Goal: Task Accomplishment & Management: Use online tool/utility

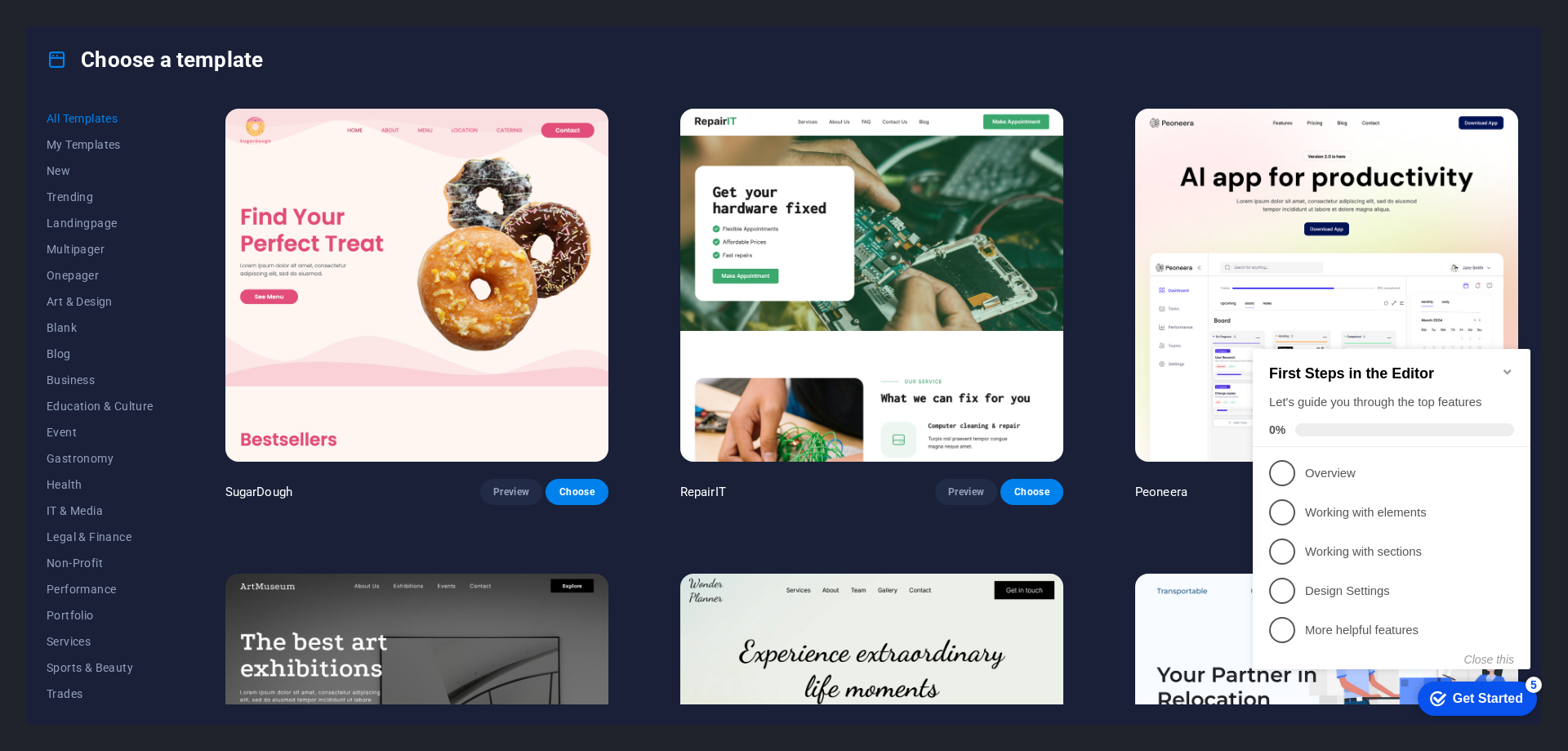
click at [1508, 370] on icon "Minimize checklist" at bounding box center [1507, 372] width 7 height 5
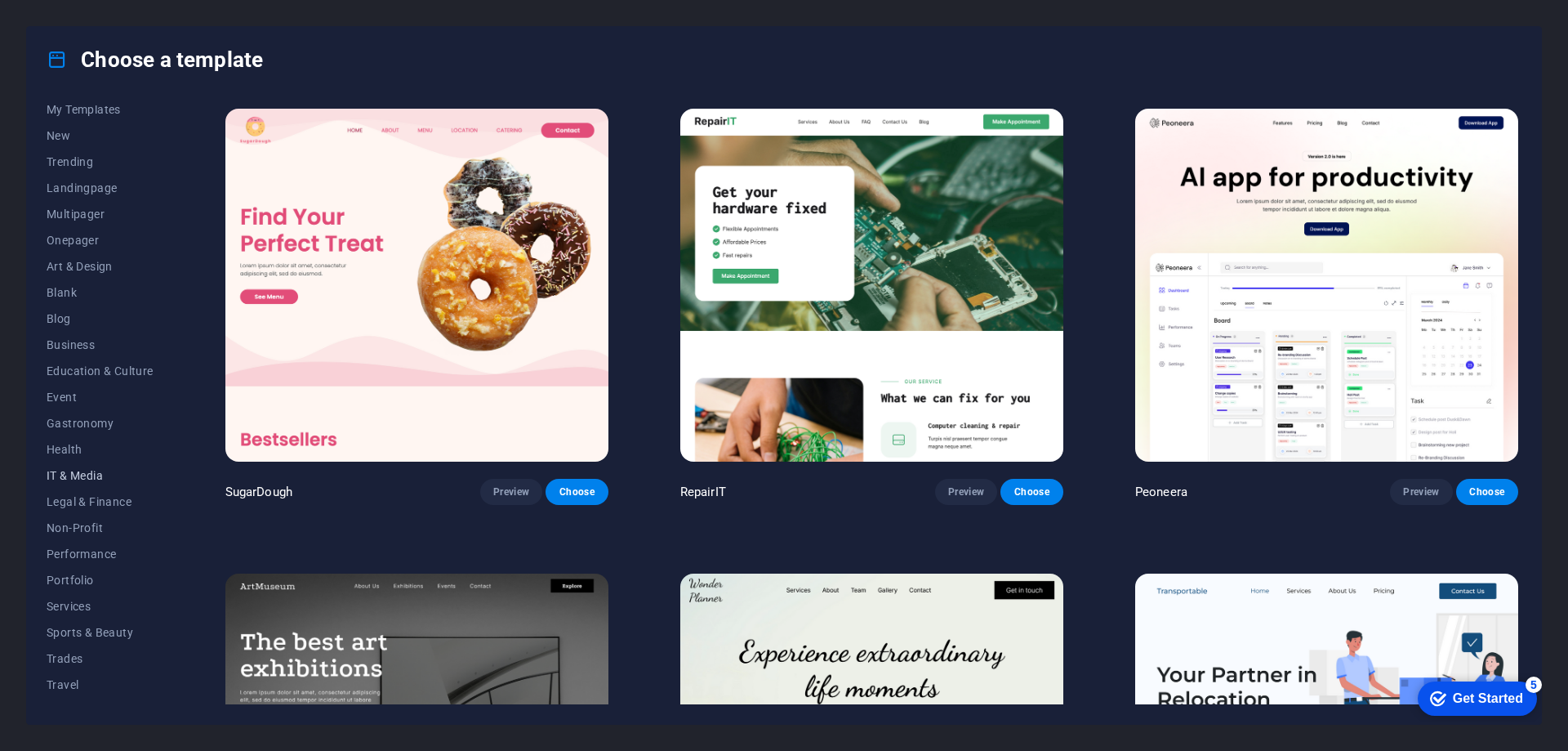
scroll to position [54, 0]
click at [88, 542] on button "Performance" at bounding box center [100, 534] width 107 height 26
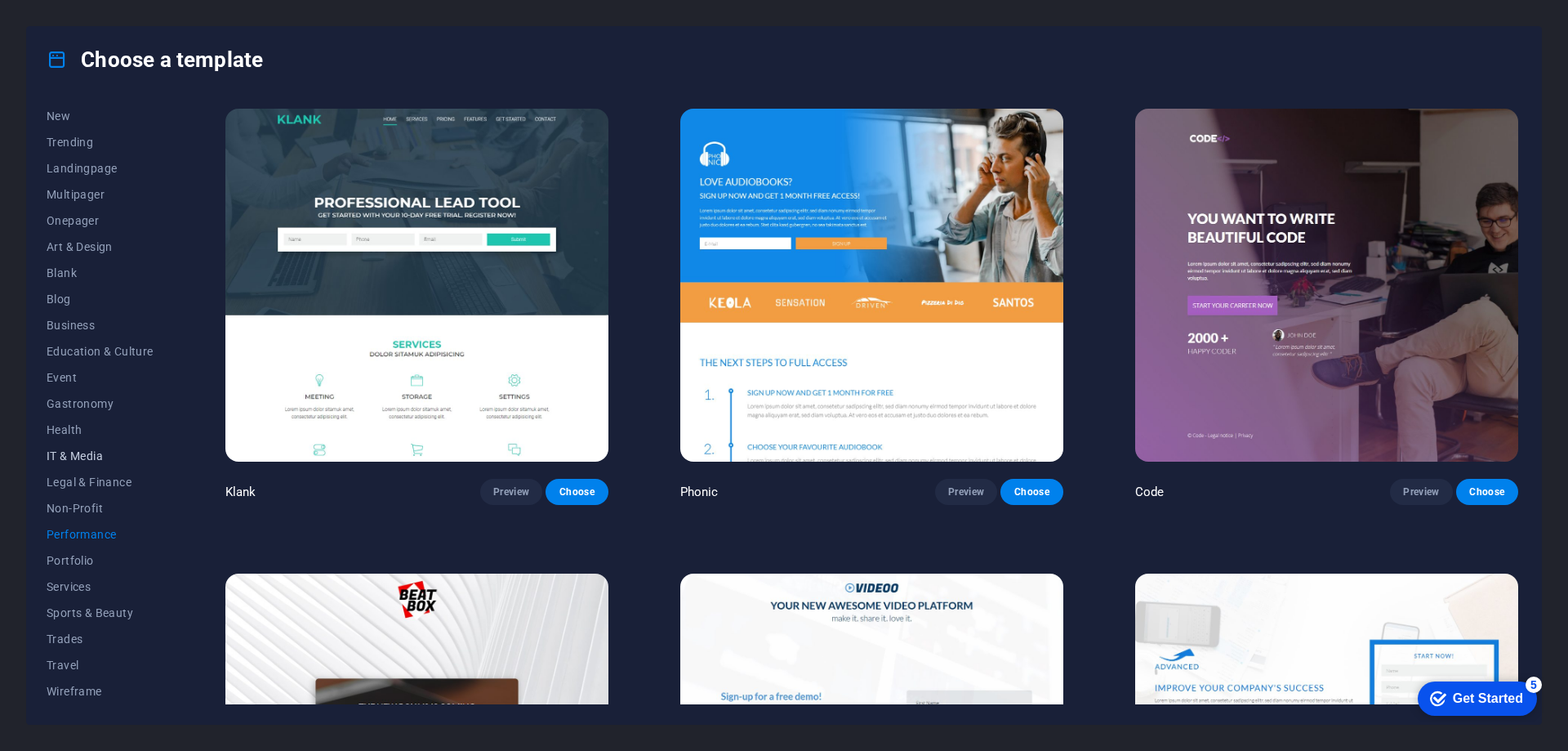
click at [98, 458] on span "IT & Media" at bounding box center [100, 456] width 107 height 13
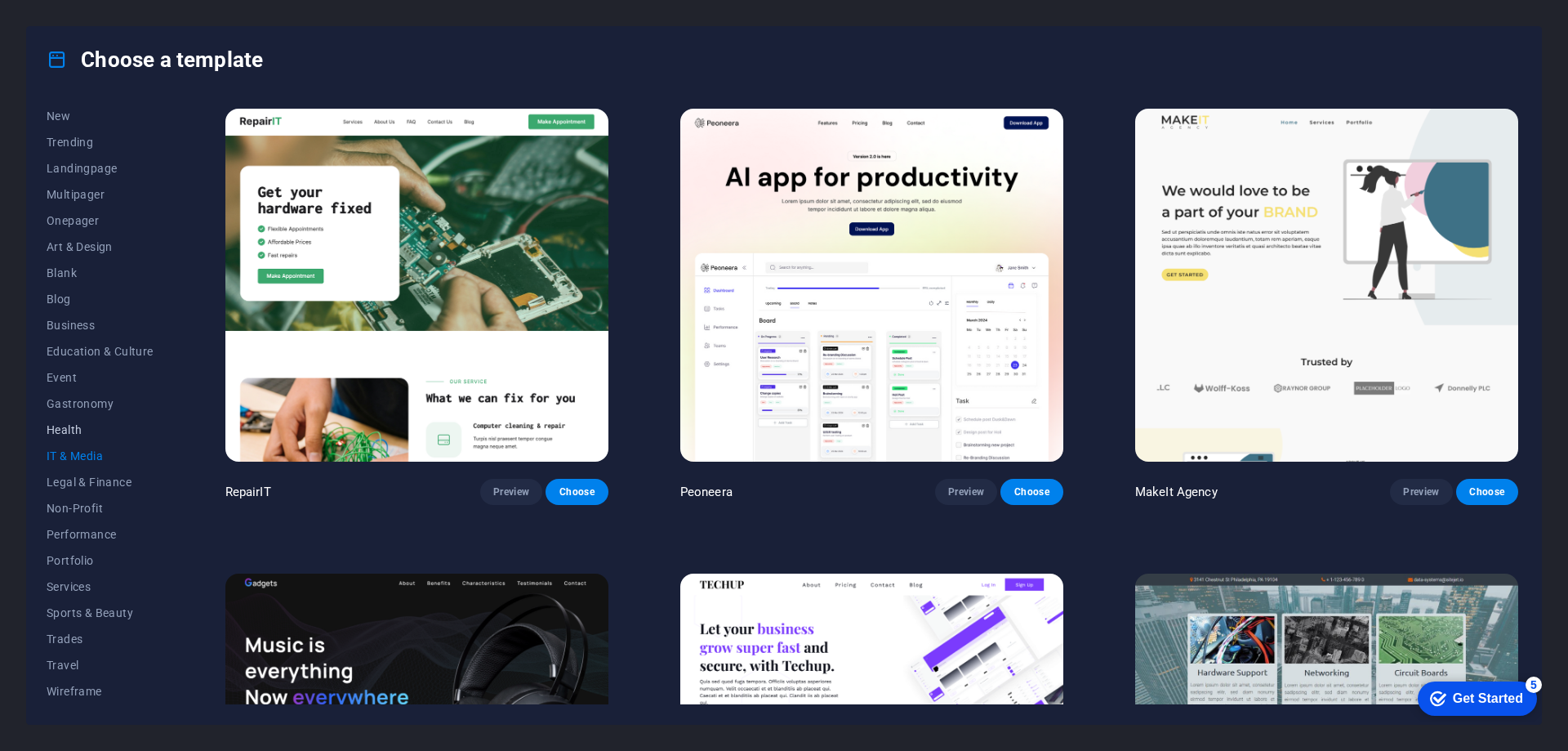
click at [72, 433] on span "Health" at bounding box center [100, 429] width 107 height 13
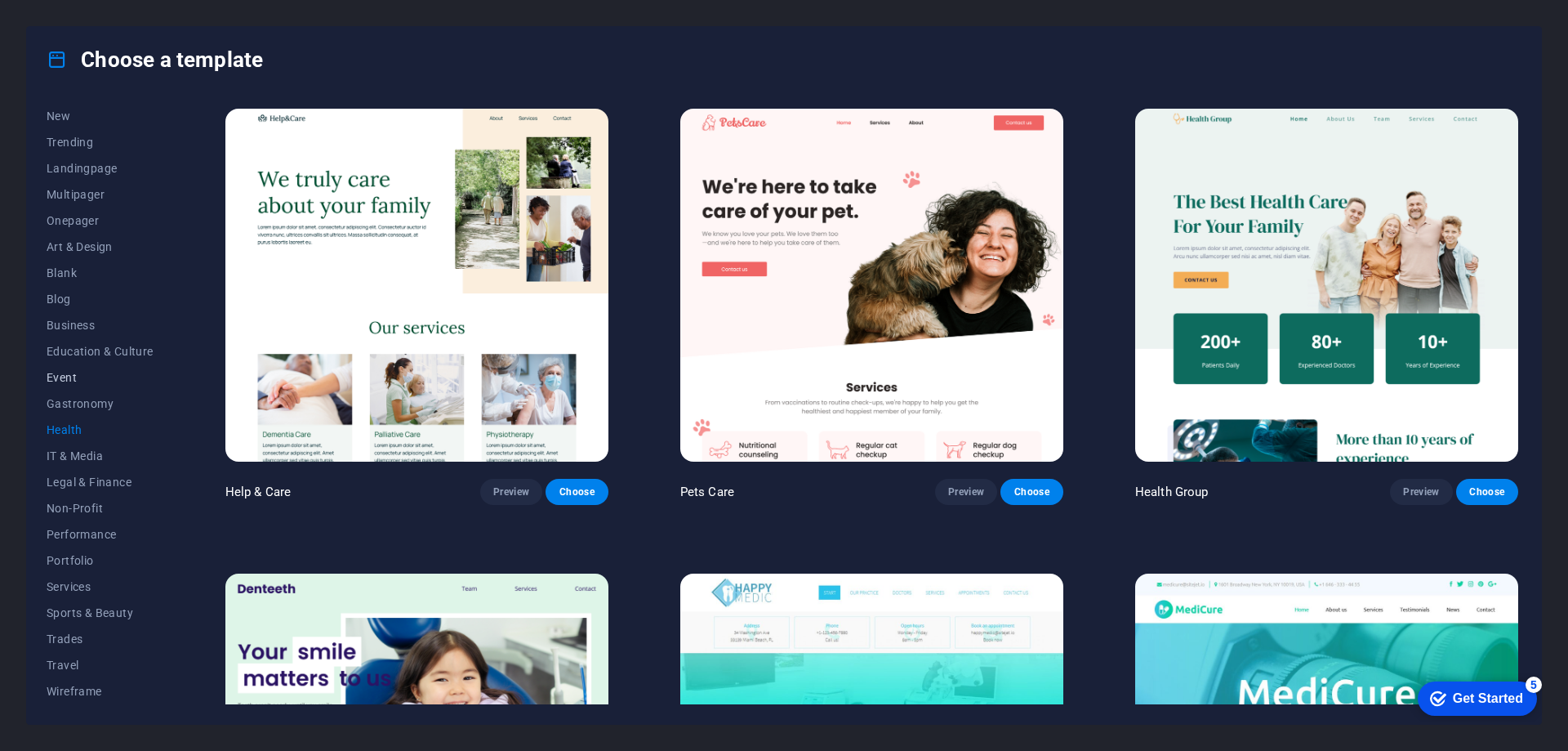
click at [68, 388] on button "Event" at bounding box center [100, 377] width 107 height 26
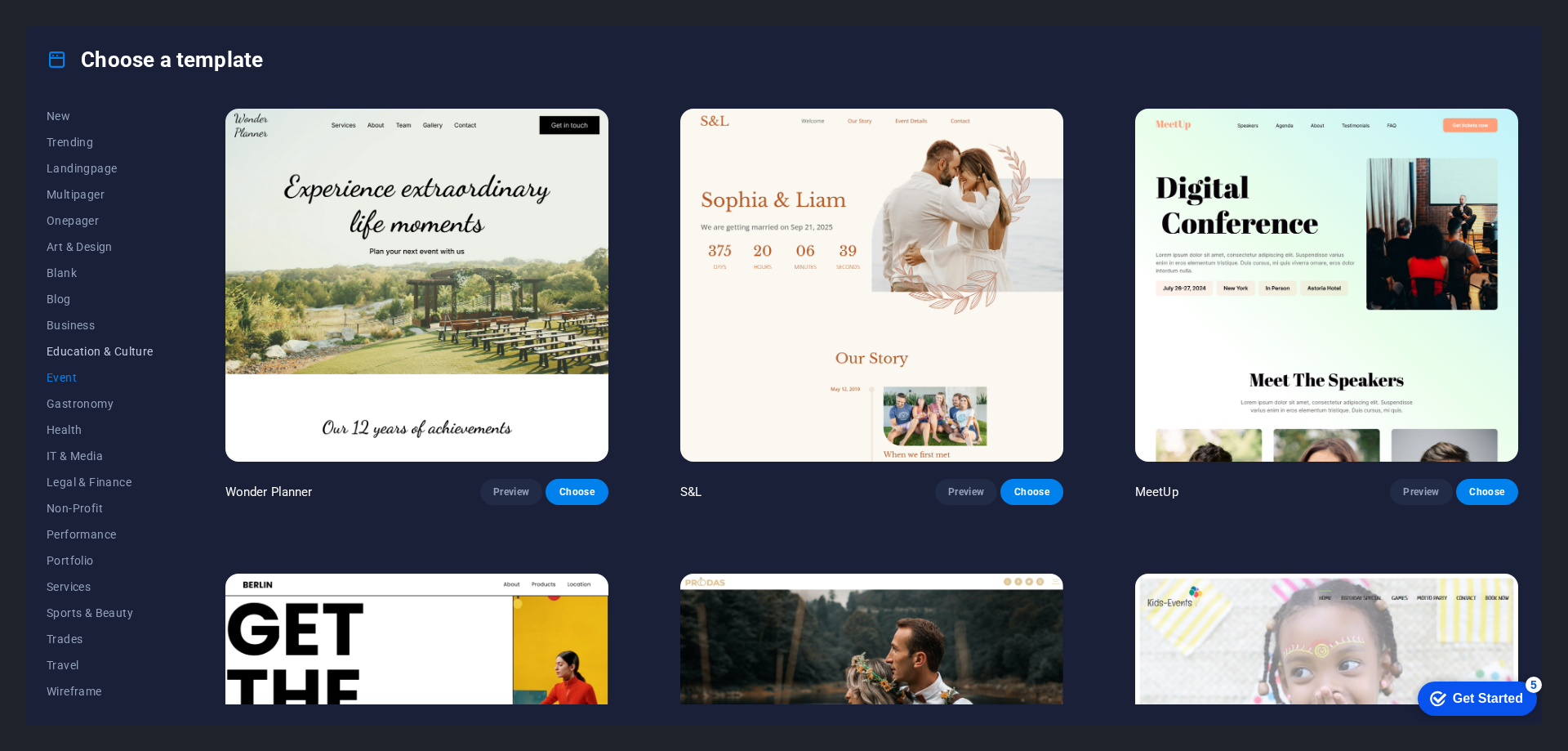
click at [67, 355] on span "Education & Culture" at bounding box center [100, 351] width 107 height 13
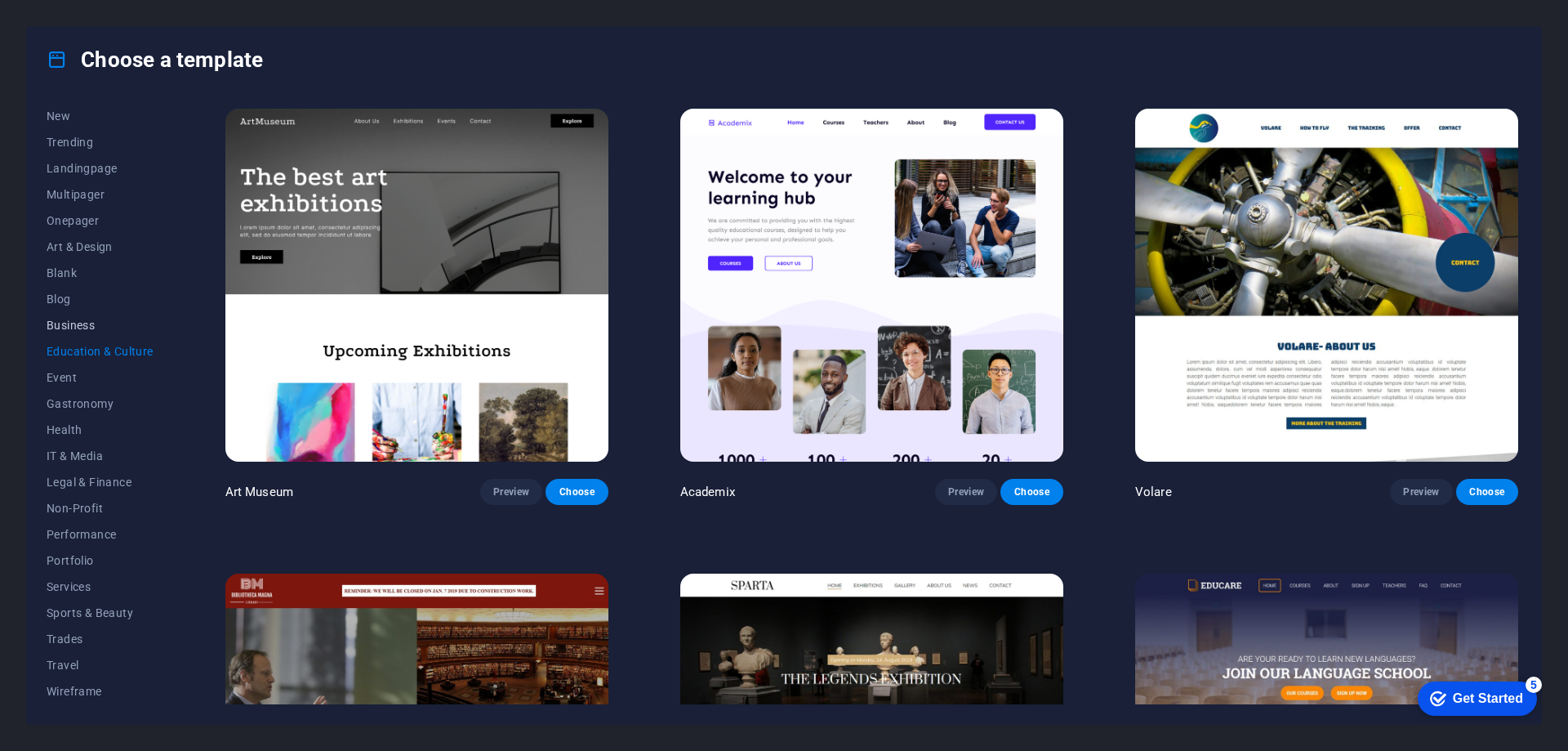
click at [68, 323] on span "Business" at bounding box center [100, 325] width 107 height 13
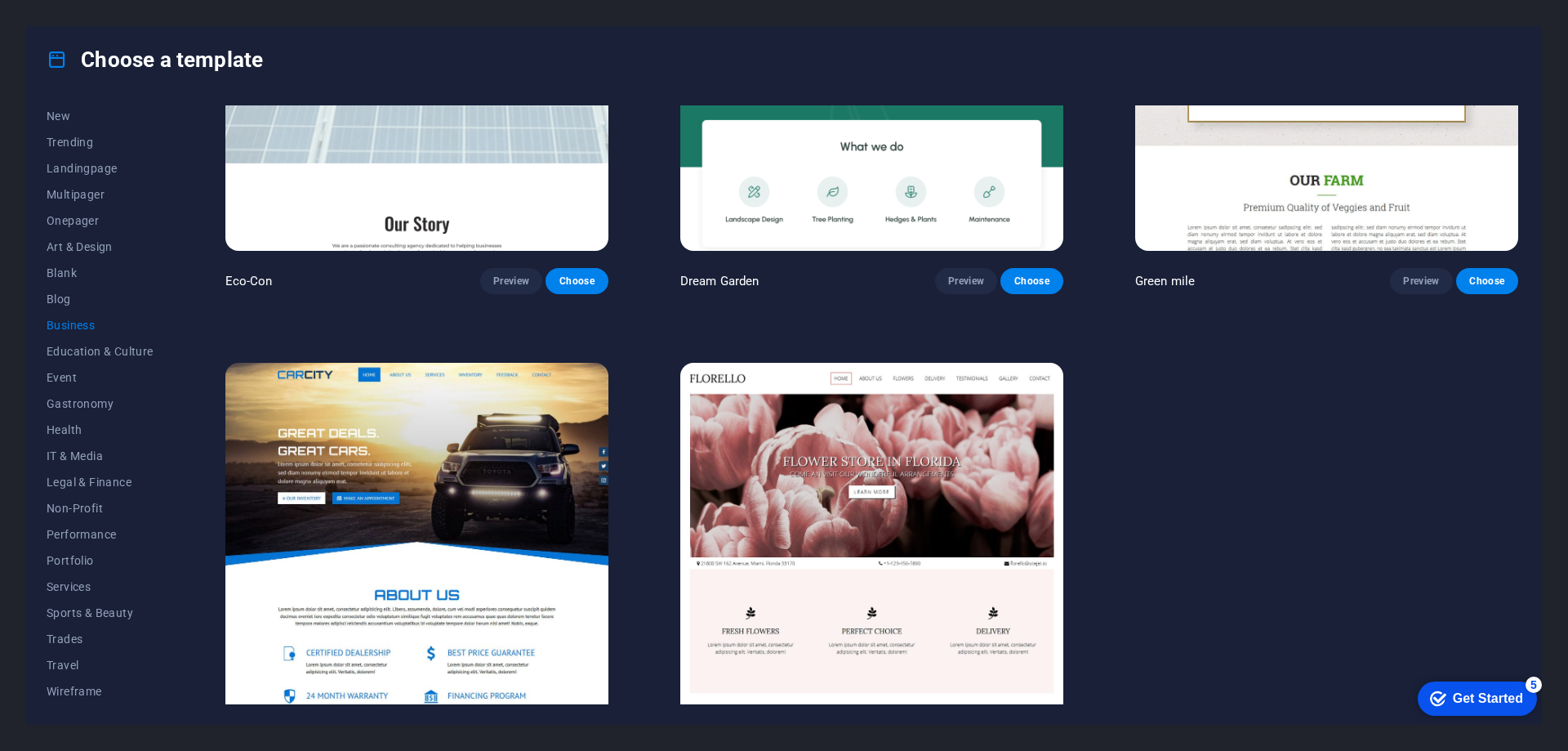
scroll to position [262, 0]
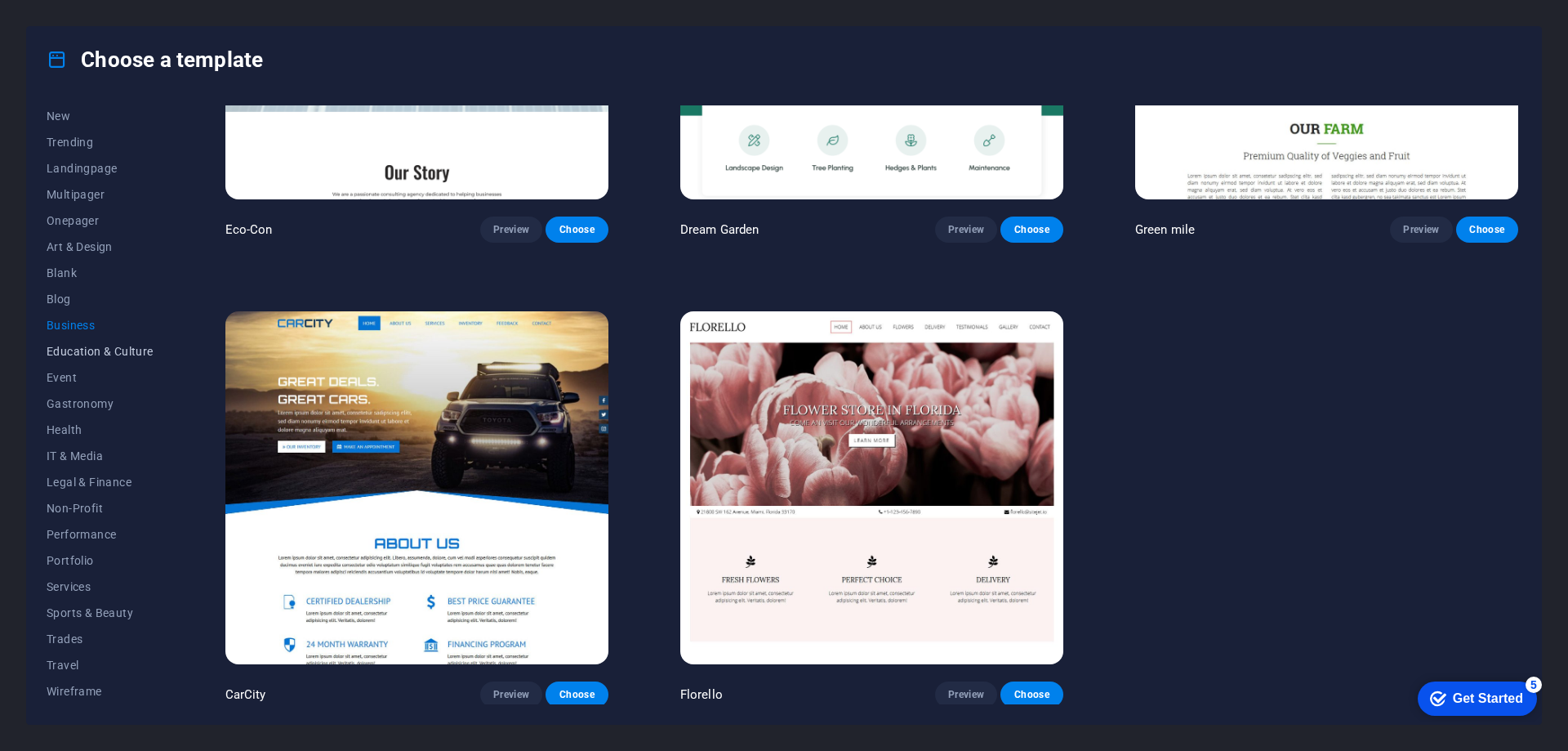
click at [126, 349] on span "Education & Culture" at bounding box center [100, 351] width 107 height 13
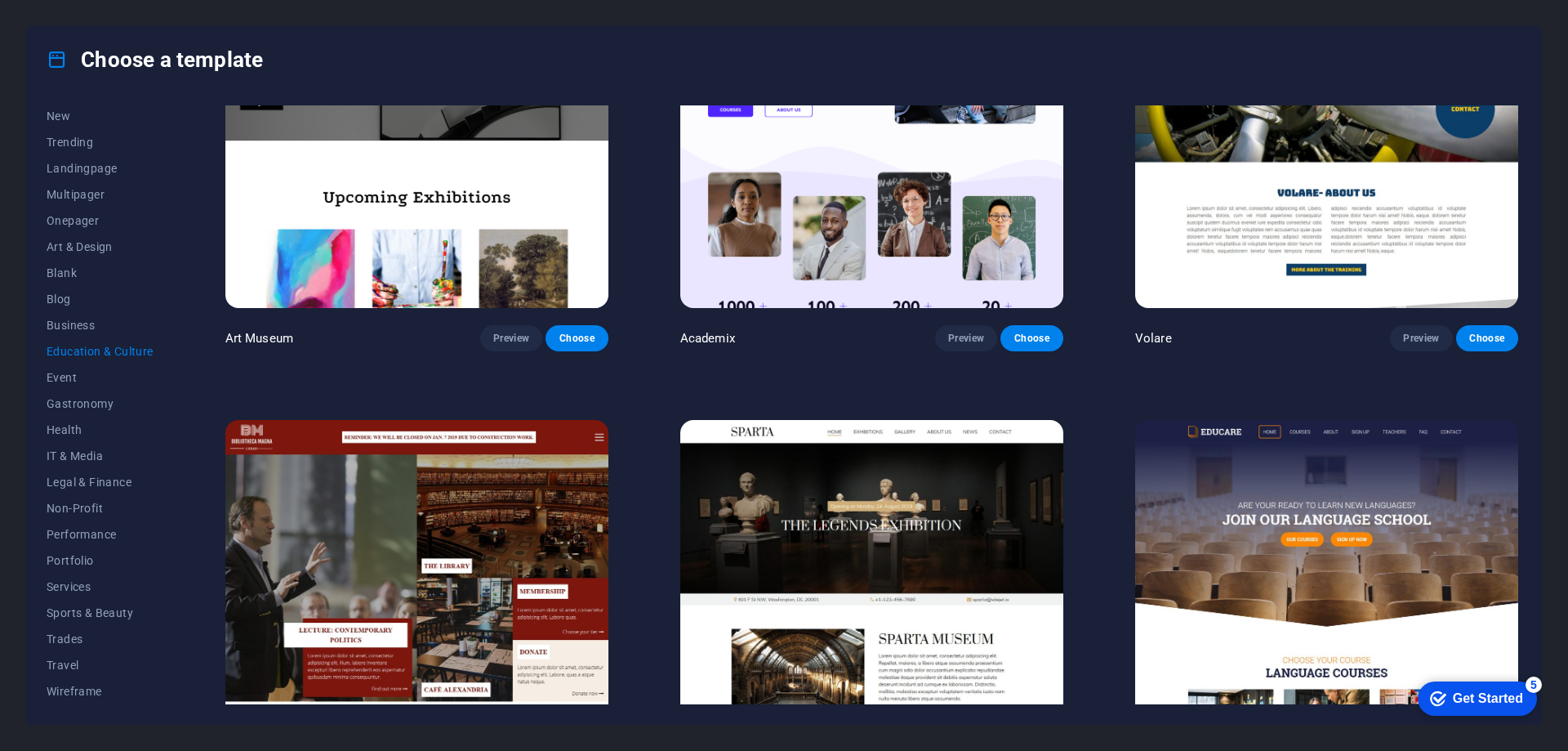
scroll to position [0, 0]
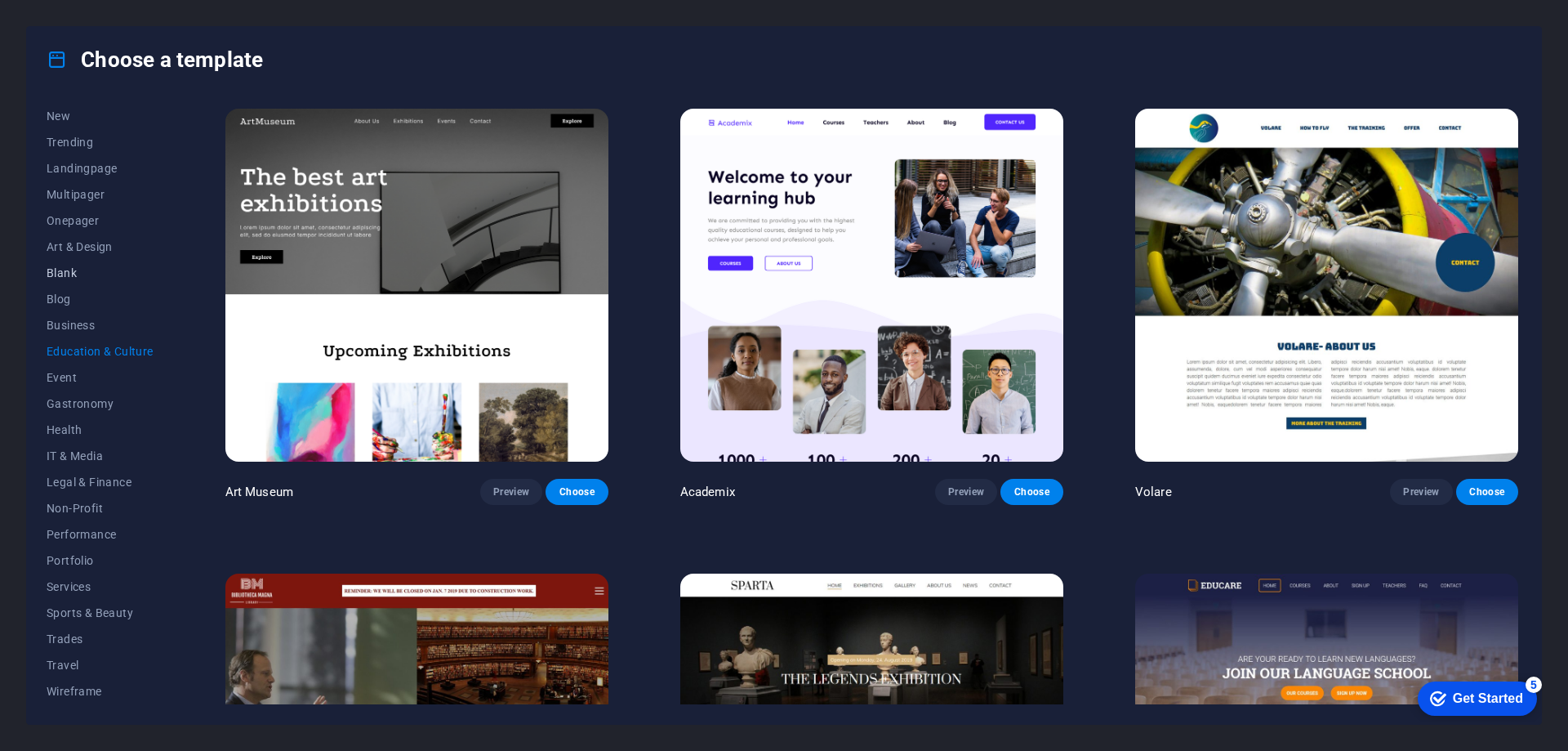
click at [65, 268] on span "Blank" at bounding box center [100, 273] width 107 height 13
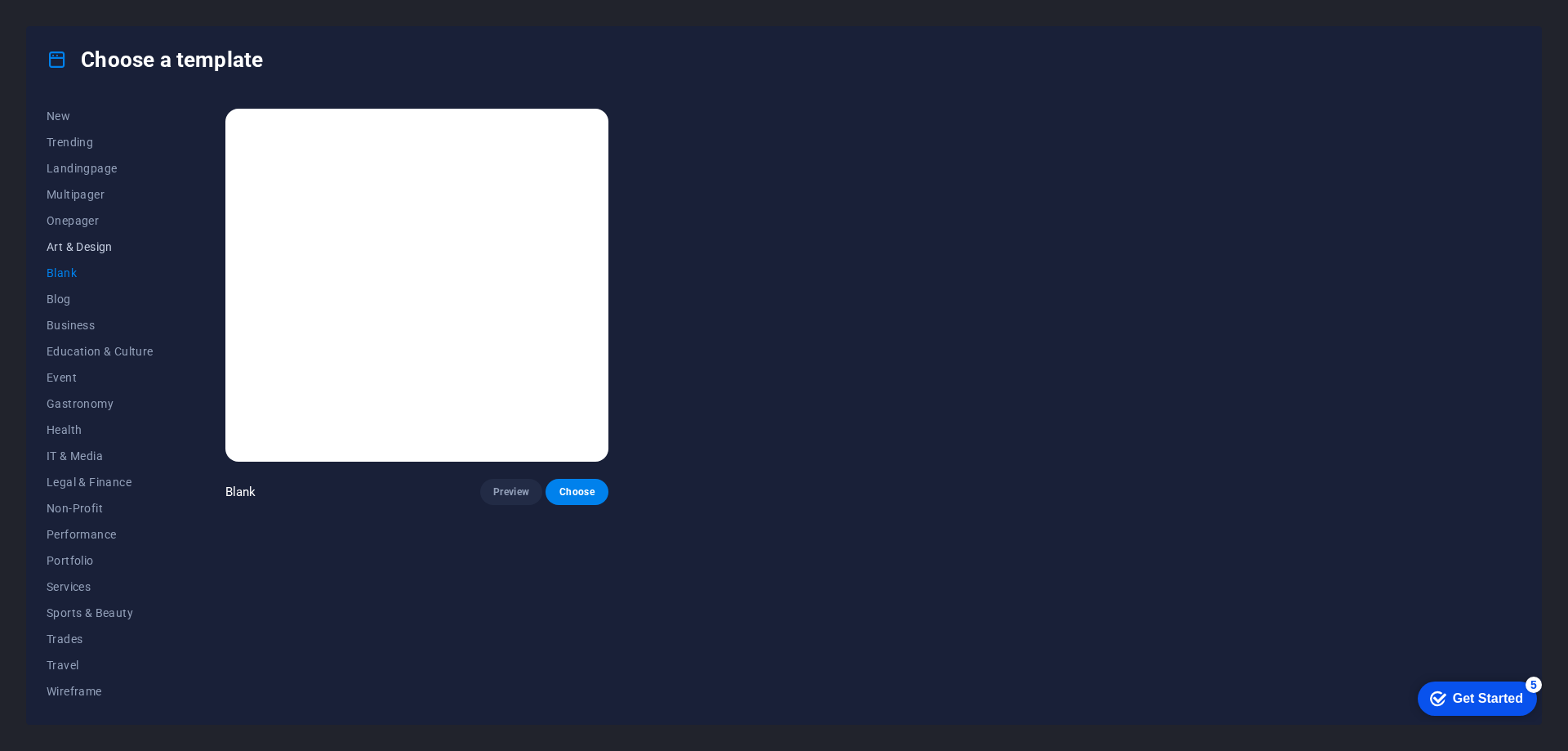
click at [77, 246] on span "Art & Design" at bounding box center [100, 247] width 107 height 13
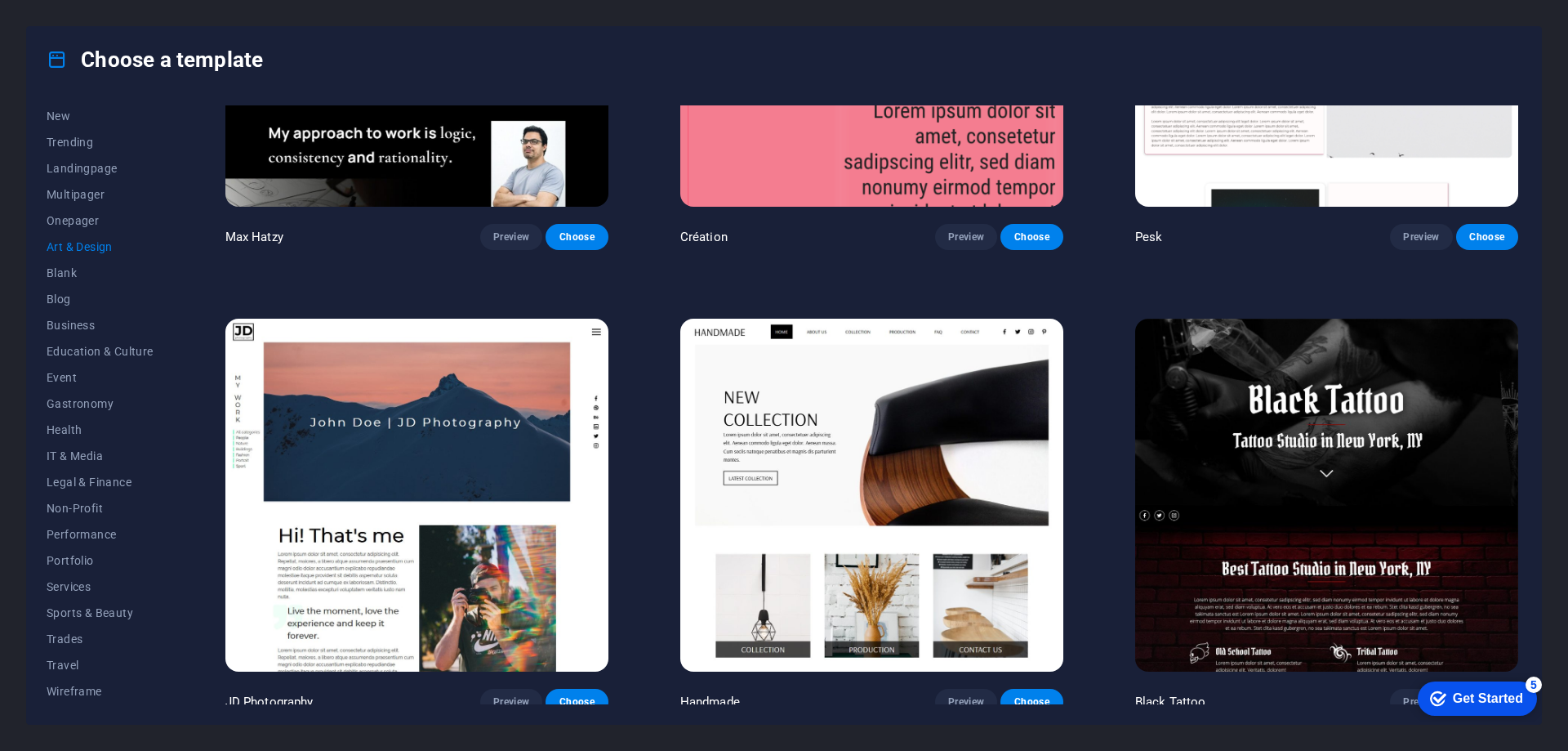
scroll to position [490, 0]
